Goal: Find specific page/section

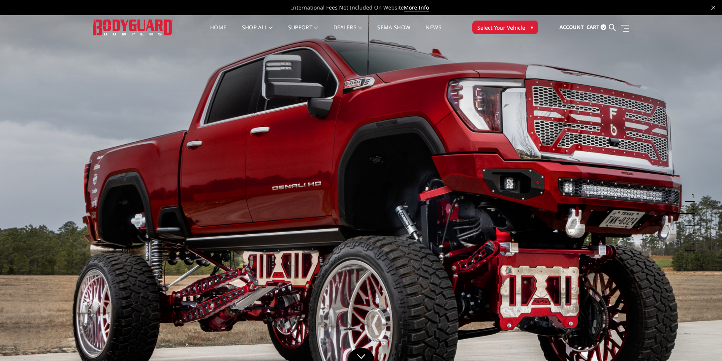
click at [533, 27] on span "▾" at bounding box center [532, 27] width 3 height 8
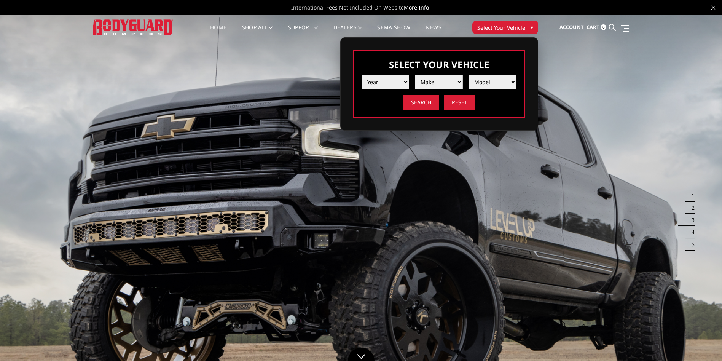
select select "yr_2022"
select select "mk_ford"
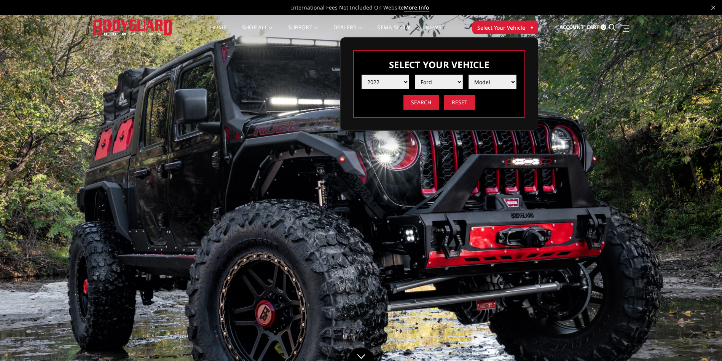
select select "md_f150"
click at [429, 100] on input "Search" at bounding box center [421, 102] width 35 height 15
